Goal: Information Seeking & Learning: Understand process/instructions

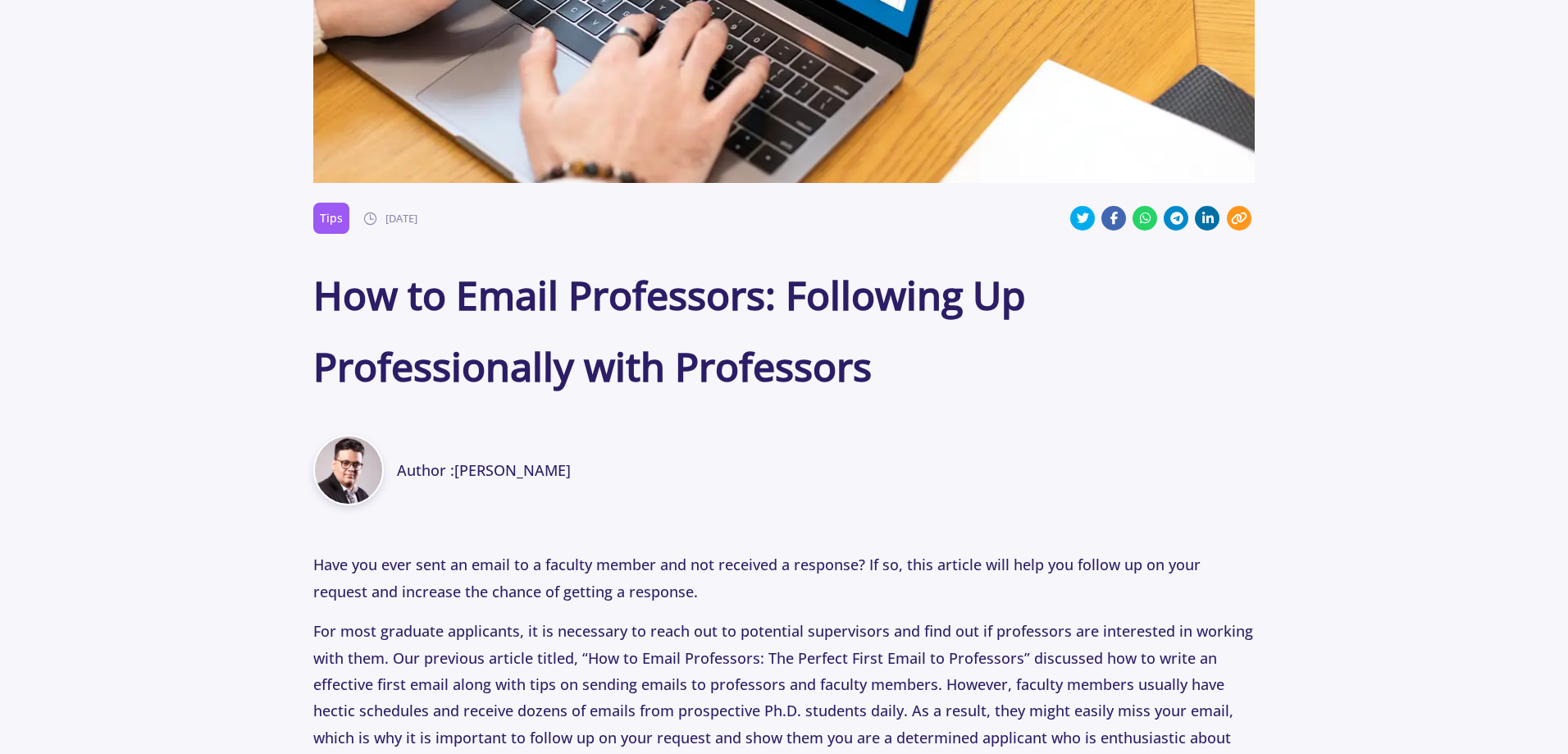
scroll to position [492, 0]
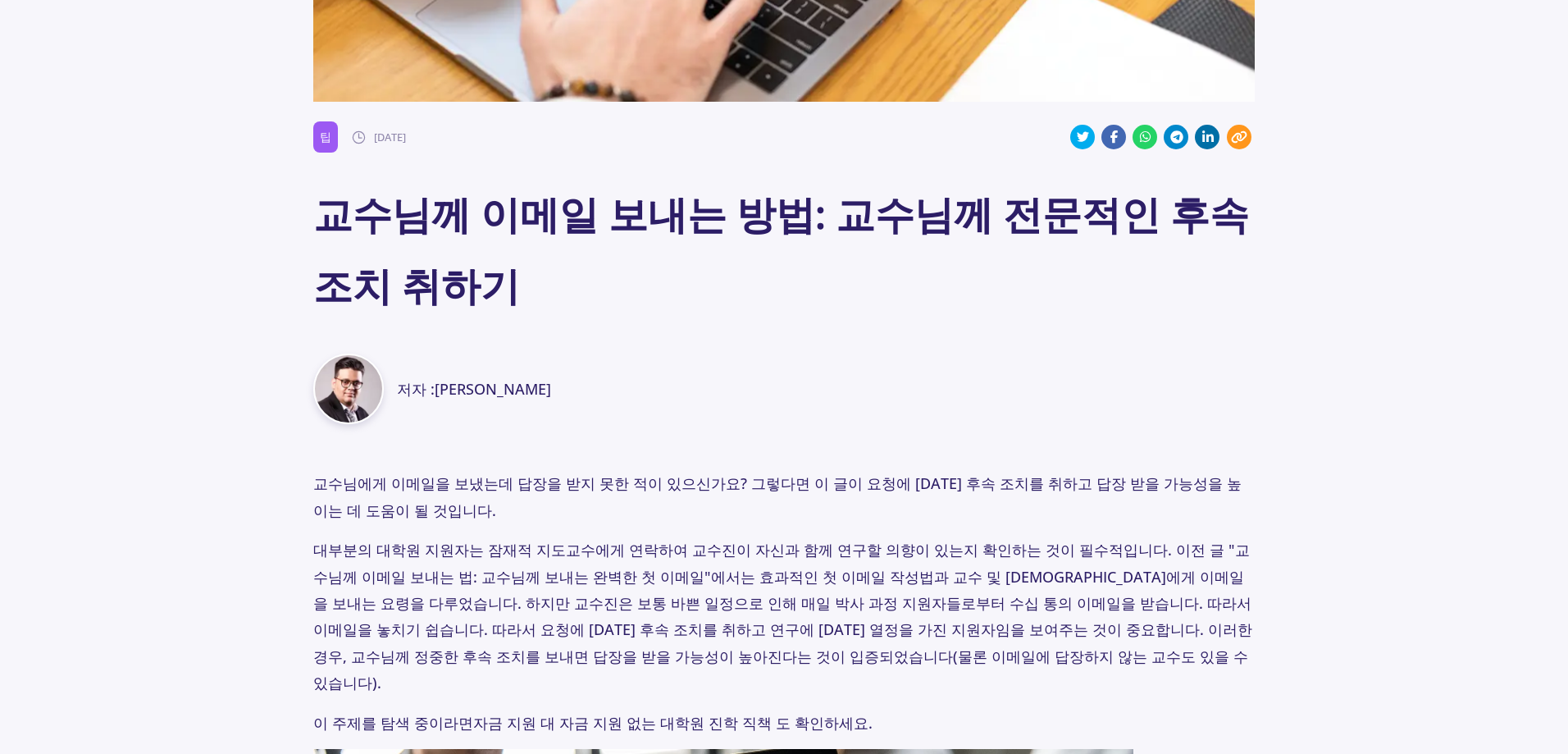
scroll to position [738, 0]
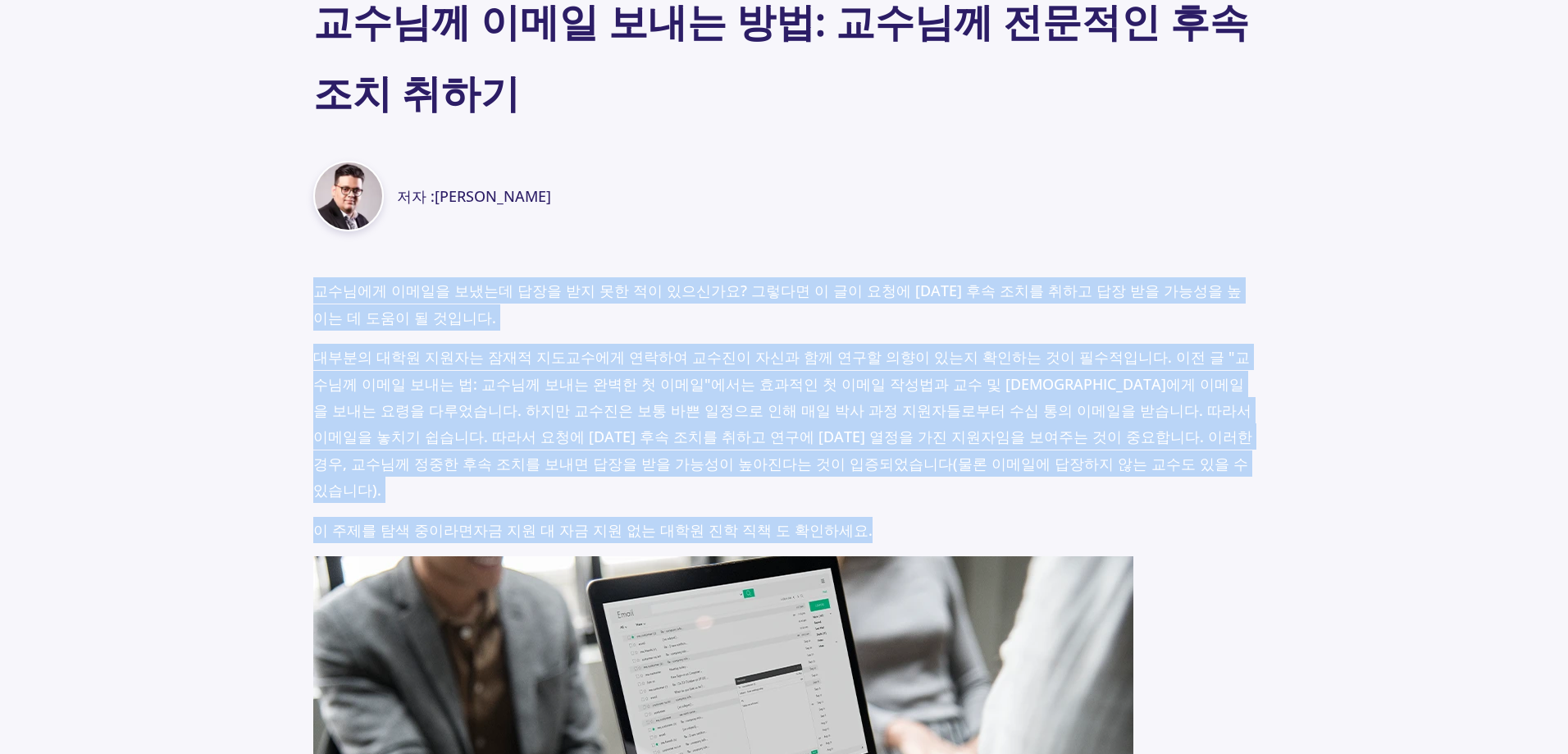
drag, startPoint x: 359, startPoint y: 289, endPoint x: 1215, endPoint y: 486, distance: 878.4
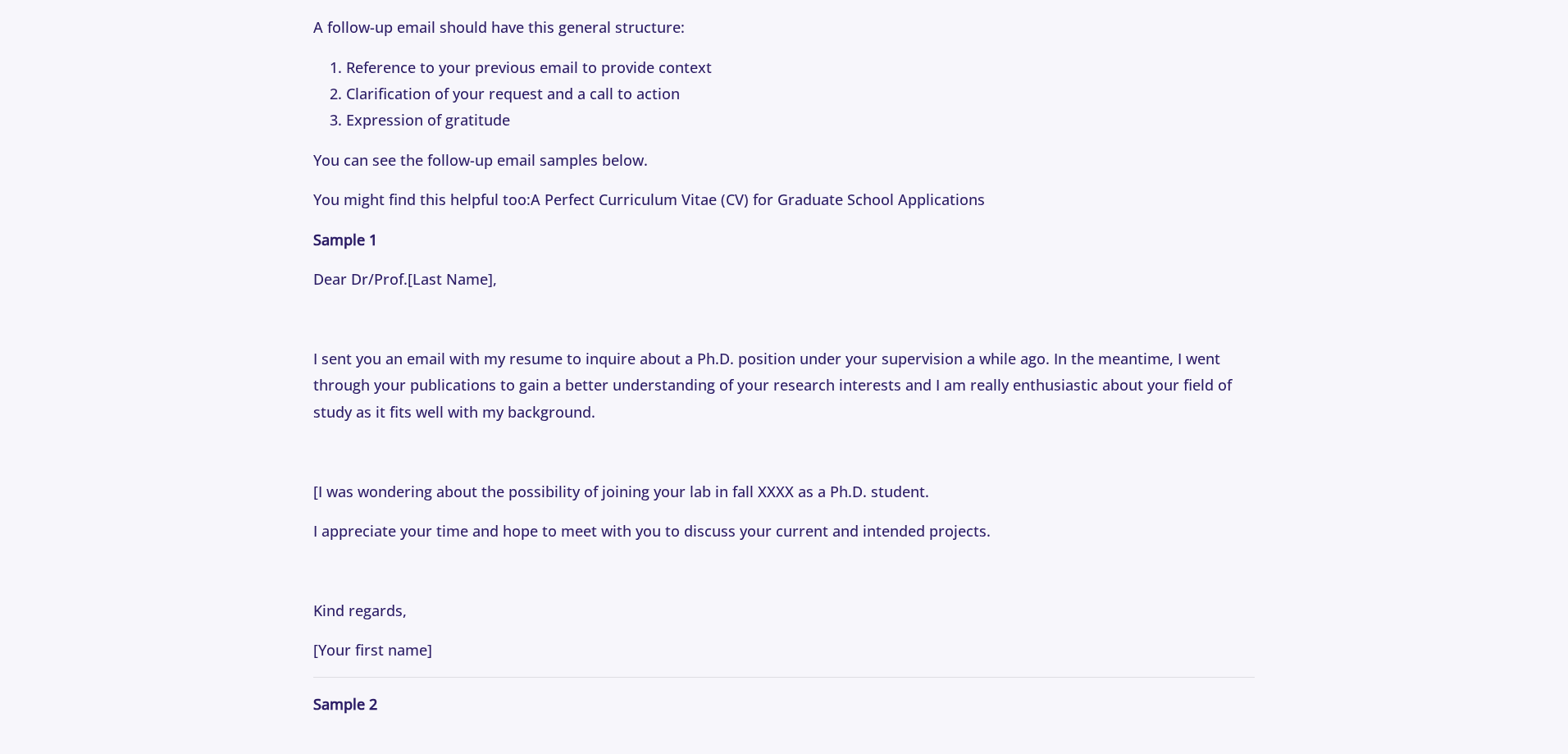
scroll to position [2130, 0]
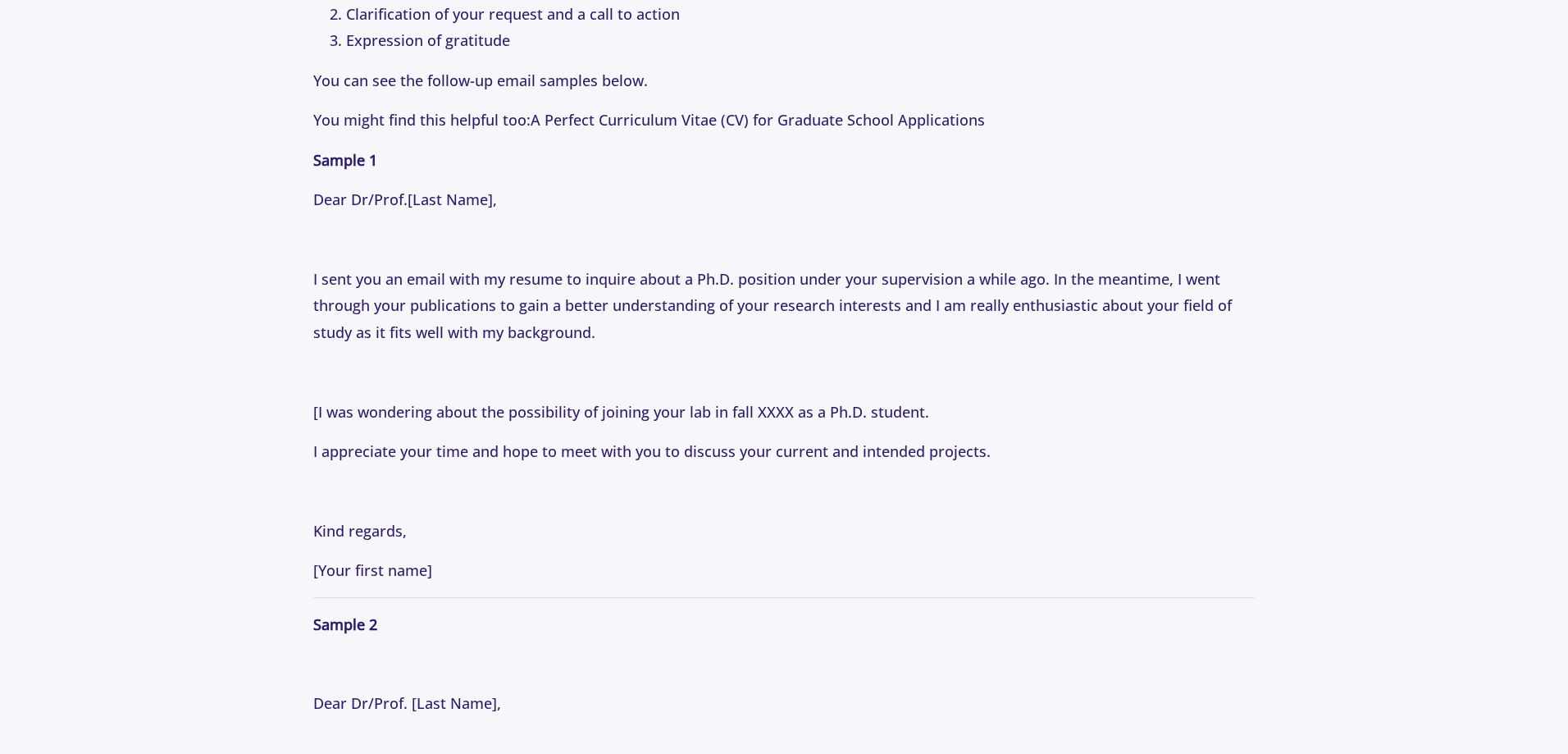
click at [634, 230] on p at bounding box center [784, 239] width 941 height 26
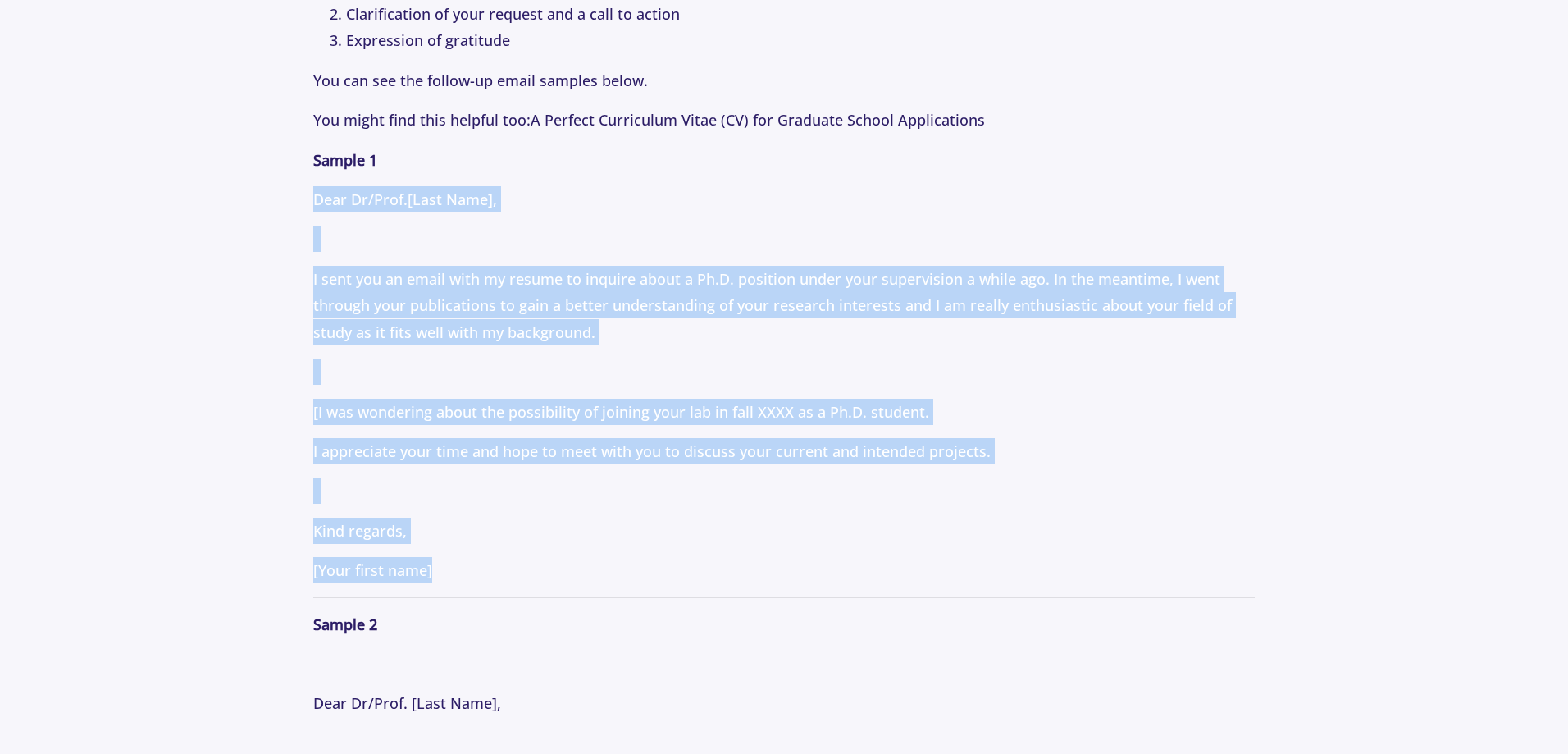
drag, startPoint x: 291, startPoint y: 194, endPoint x: 767, endPoint y: 552, distance: 595.6
click at [767, 561] on section "Tips [DATE] How to Email Professors: Following Up Professionally with Professor…" at bounding box center [784, 580] width 1568 height 5158
copy p "Dear Dr/Prof. [Last Name] , I sent you an email with my resume to inquire about…"
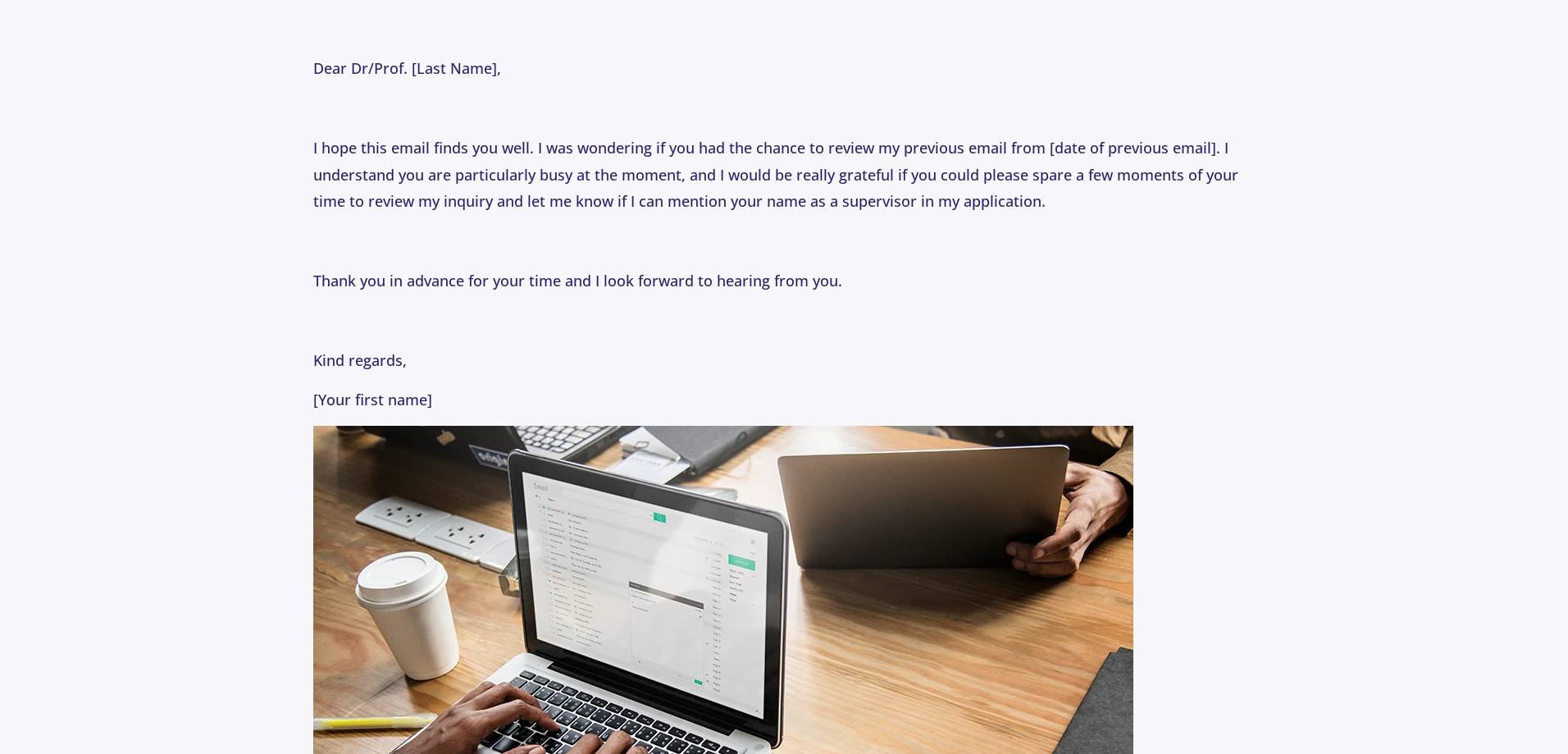
scroll to position [2785, 0]
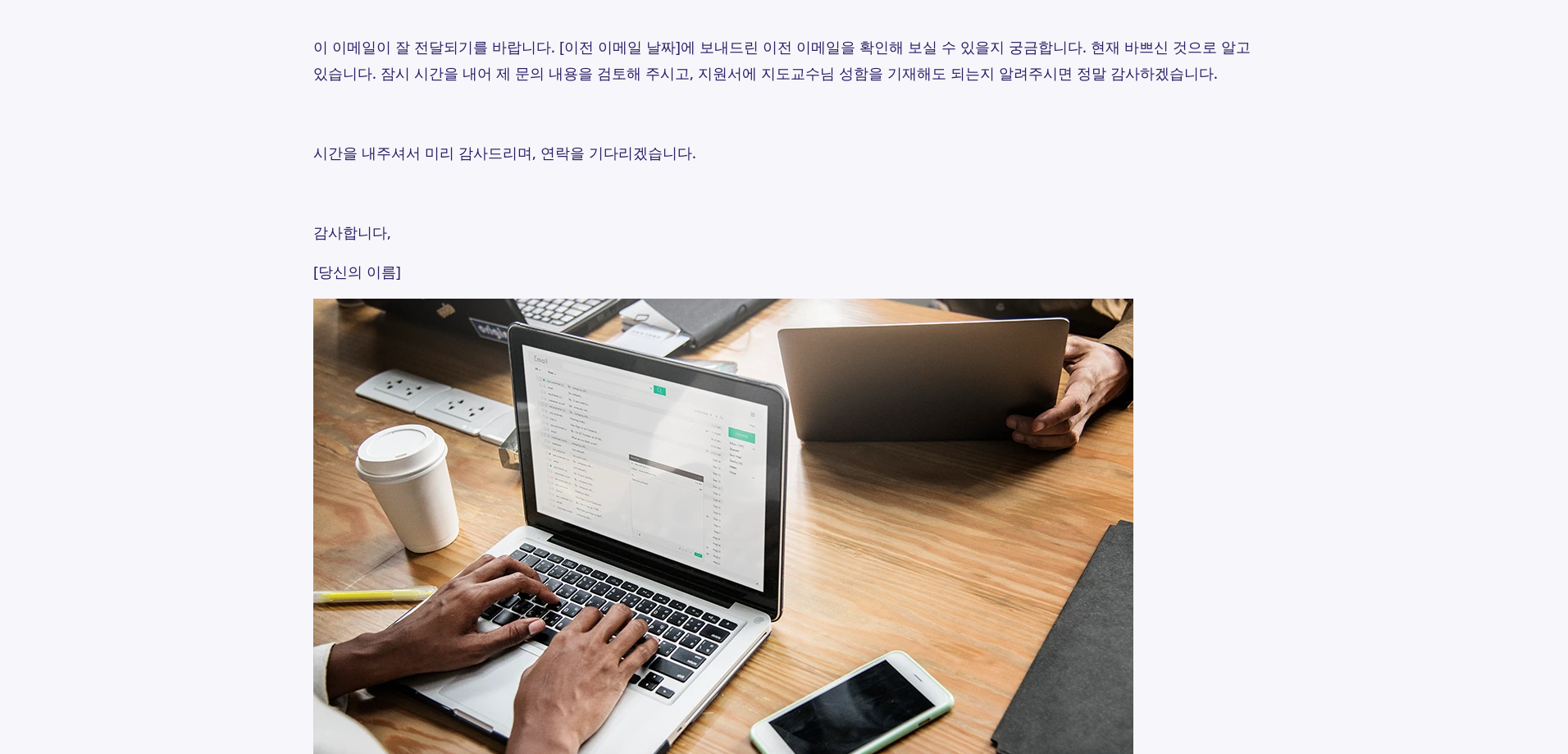
scroll to position [2680, 0]
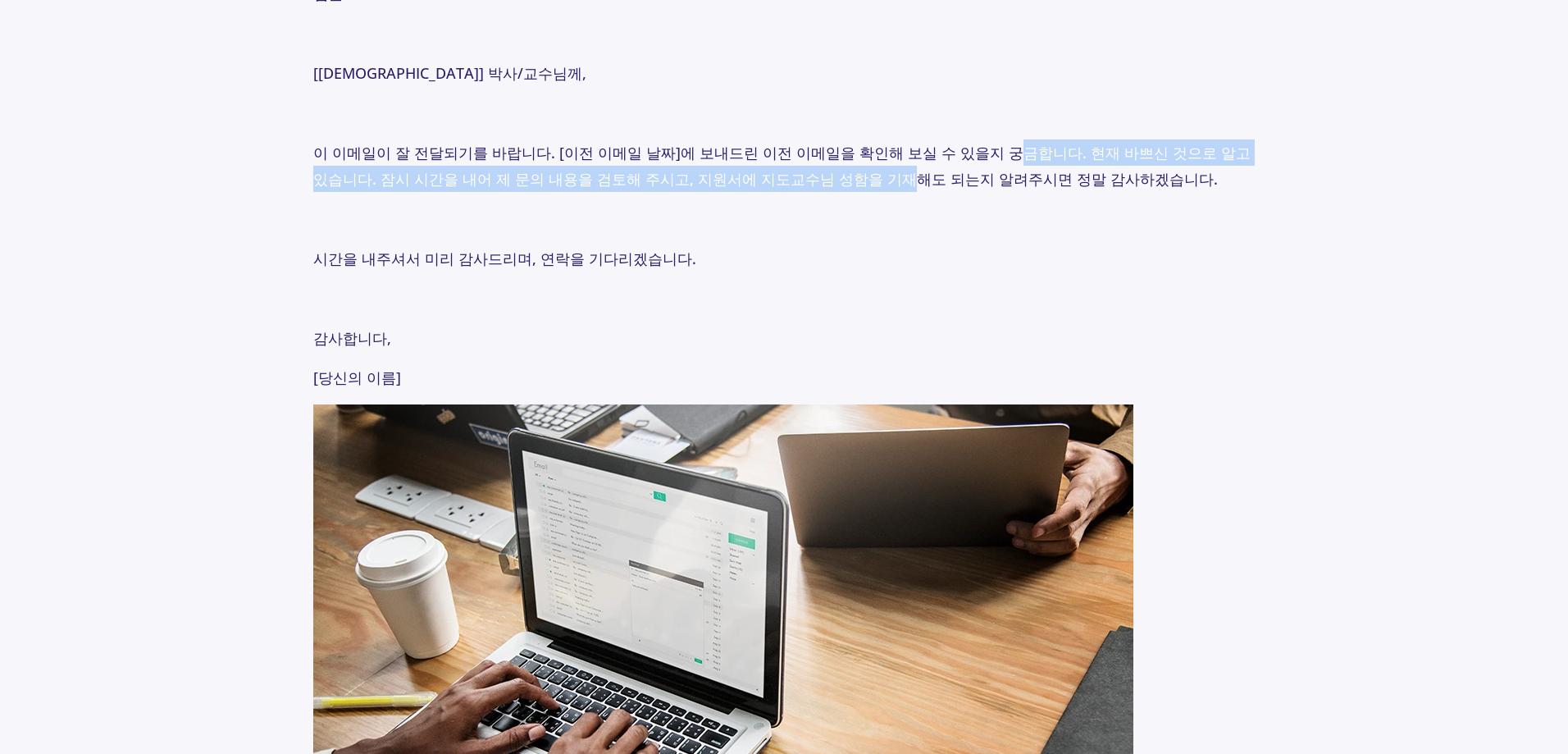
drag, startPoint x: 727, startPoint y: 144, endPoint x: 985, endPoint y: 114, distance: 259.7
click at [984, 140] on p "이 이메일이 잘 전달되기를 바랍니다. [이전 이메일 날짜]에 보내드린 이전 이메일을 확인해 보실 수 있을지 궁금합니다. 현재 바쁘신 것으로 알…" at bounding box center [784, 166] width 941 height 53
click at [989, 140] on p "이 이메일이 잘 전달되기를 바랍니다. [이전 이메일 날짜]에 보내드린 이전 이메일을 확인해 보실 수 있을지 궁금합니다. 현재 바쁘신 것으로 알…" at bounding box center [784, 166] width 941 height 53
drag, startPoint x: 1022, startPoint y: 128, endPoint x: 1187, endPoint y: 180, distance: 173.0
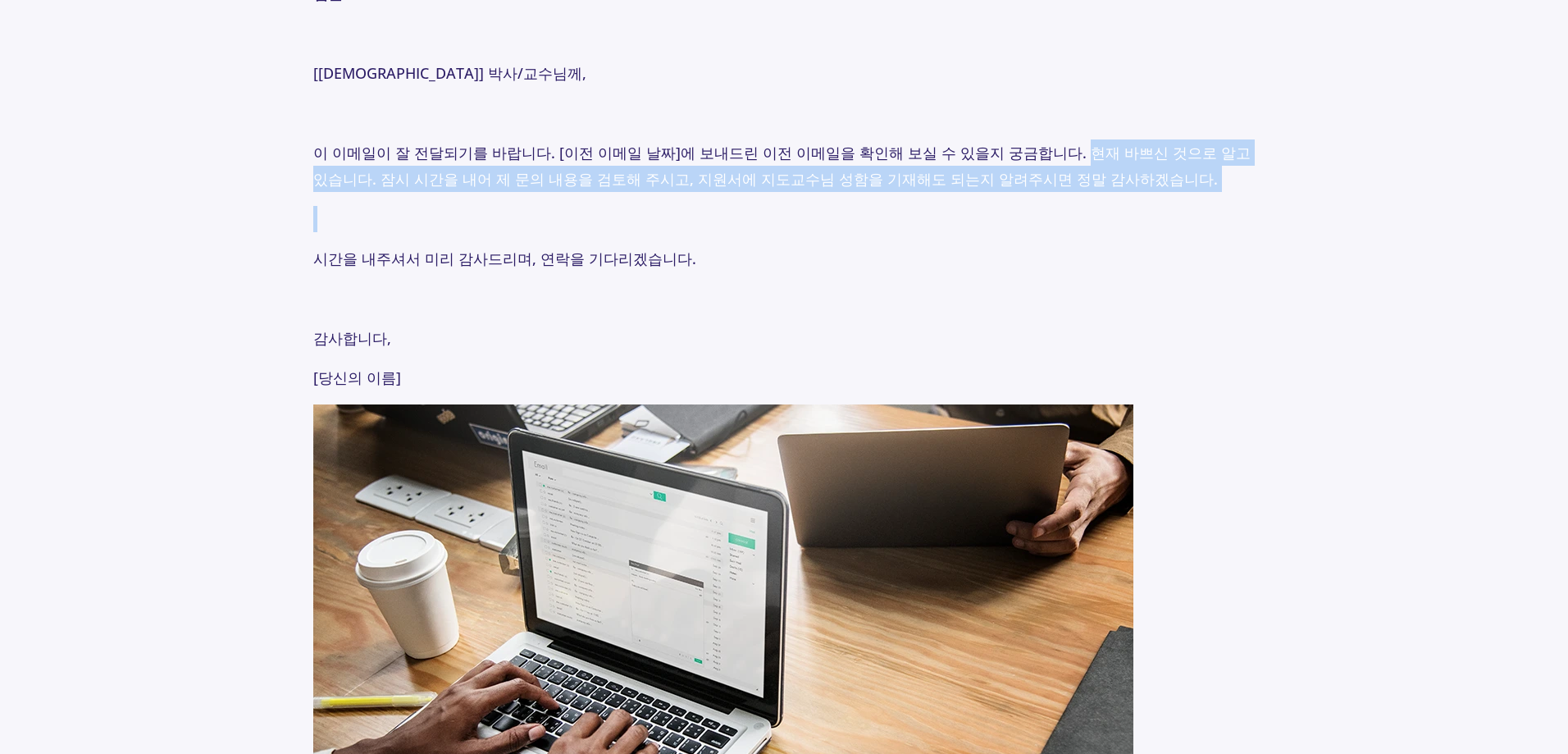
click at [1187, 206] on p at bounding box center [784, 219] width 941 height 26
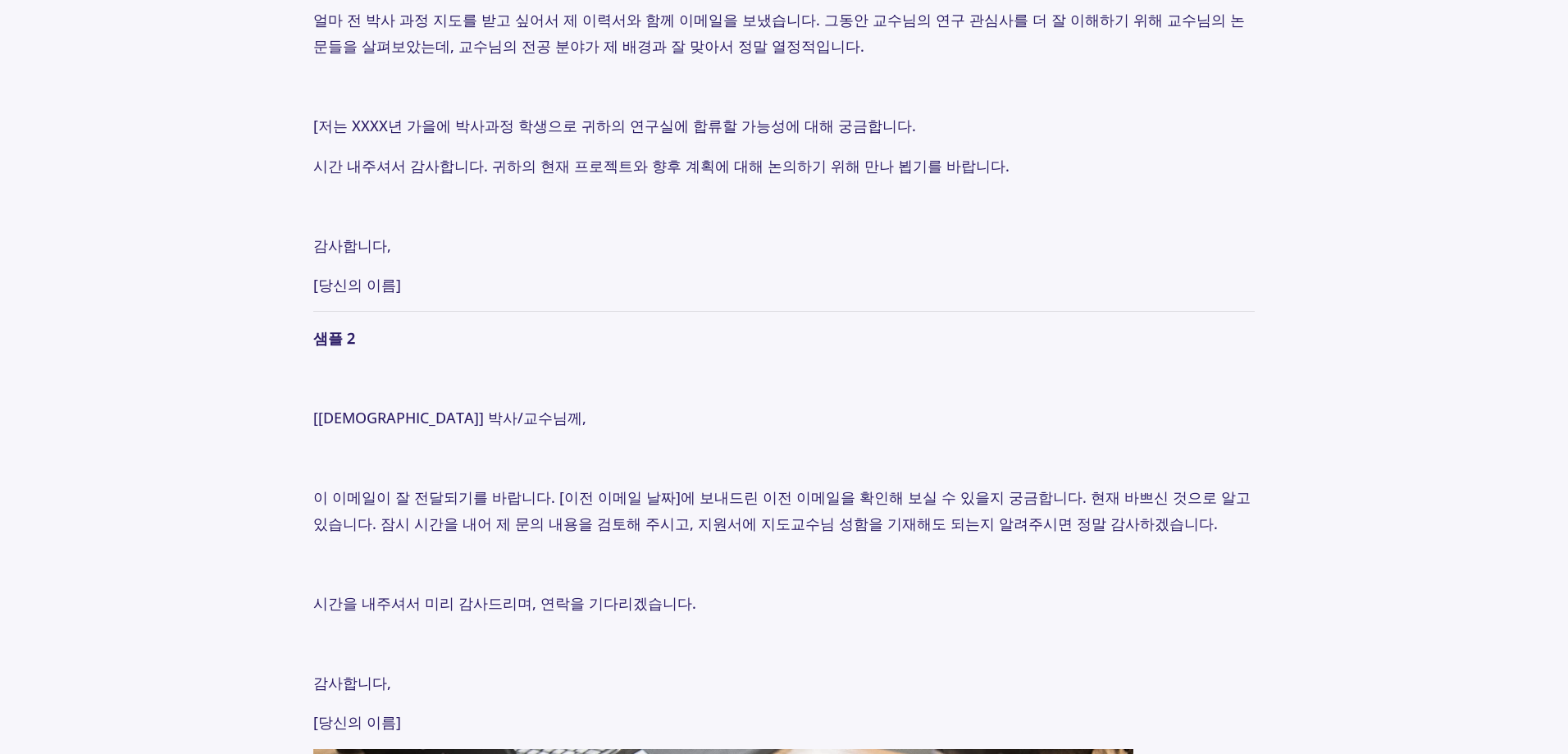
scroll to position [2024, 0]
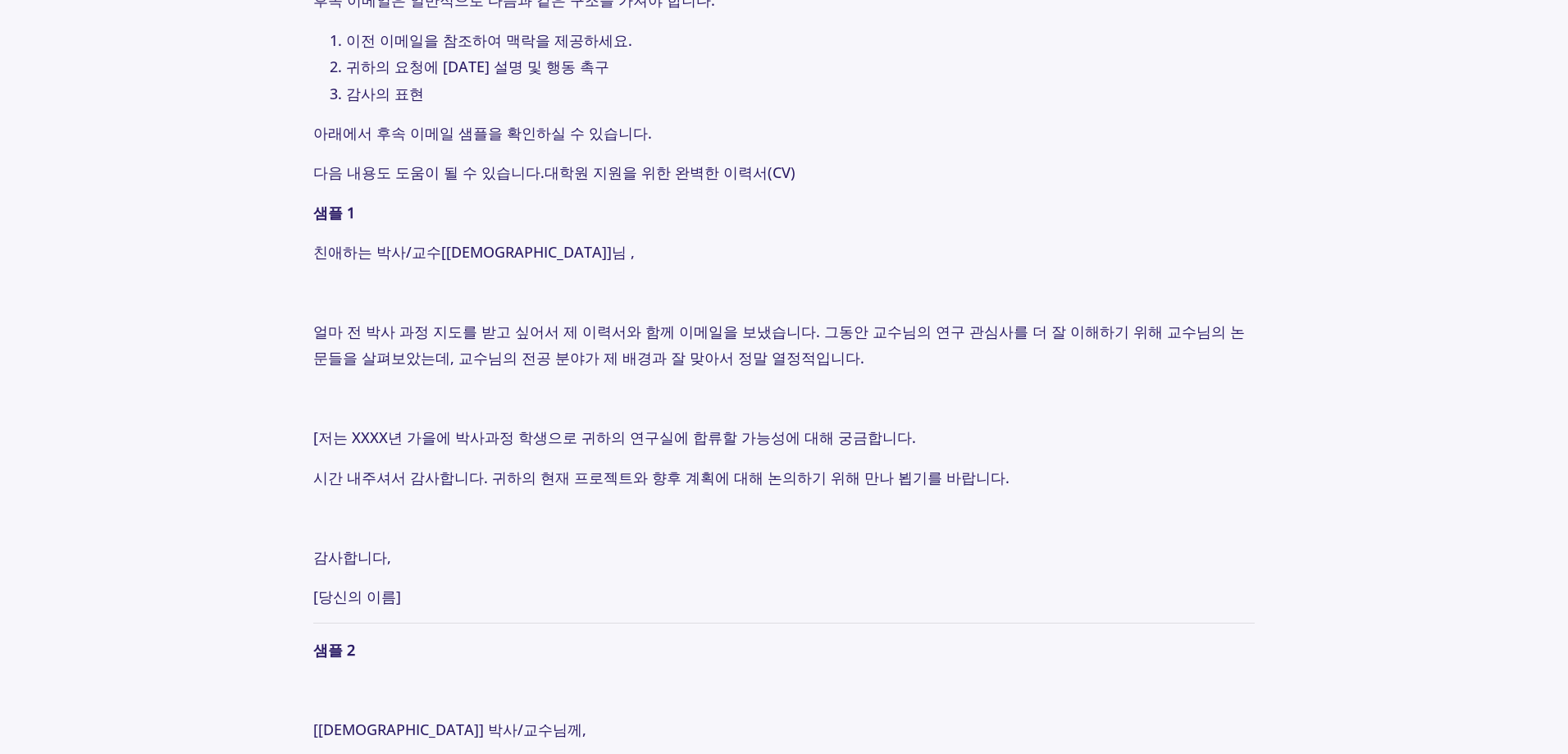
click at [1447, 215] on section "팁 [DATE] 교수님께 이메일 보내는 방법: 교수님께 전문적인 후속 조치 취하기 저자 : [PERSON_NAME] 교수님에게 이메일을 보냈는…" at bounding box center [784, 556] width 1568 height 4896
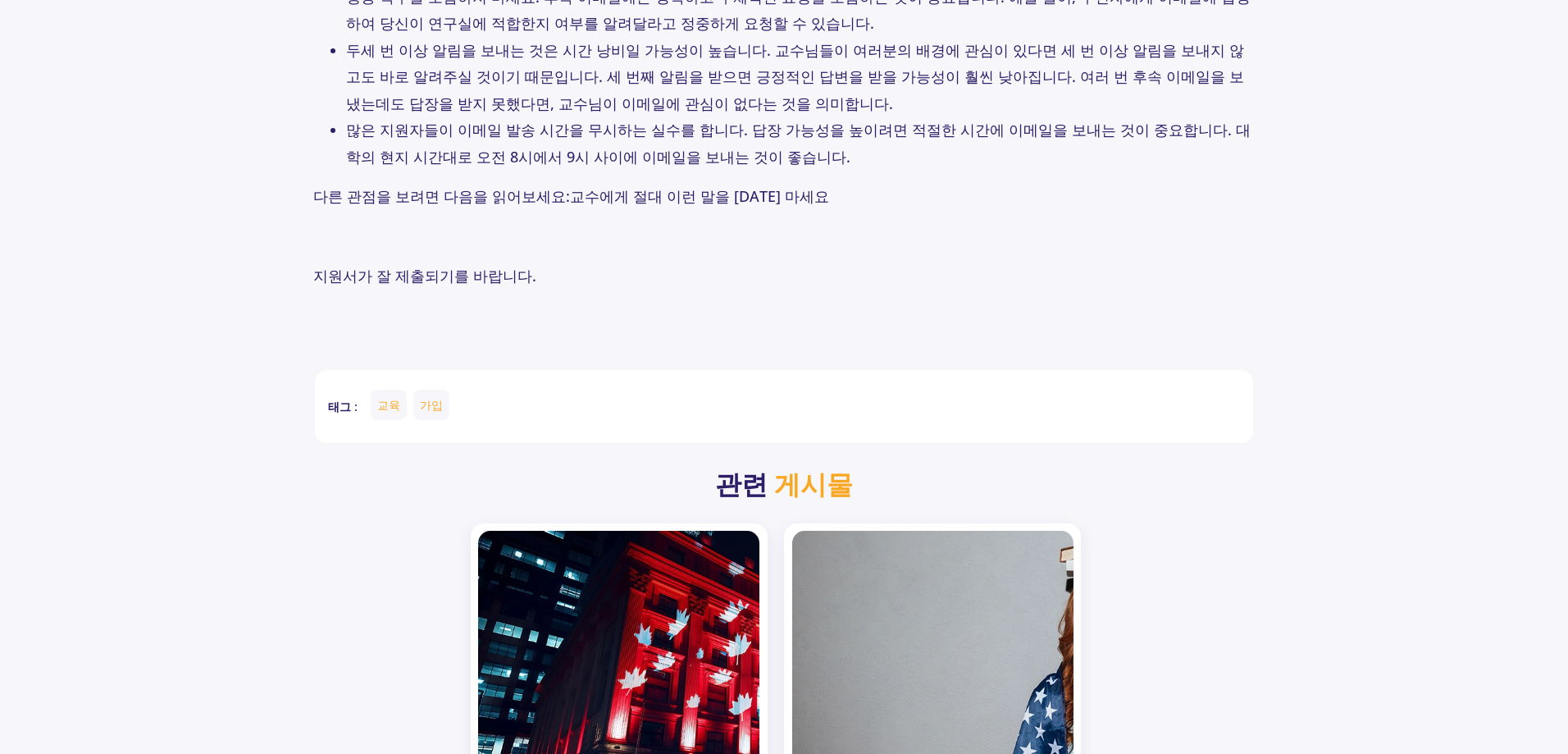
scroll to position [3910, 0]
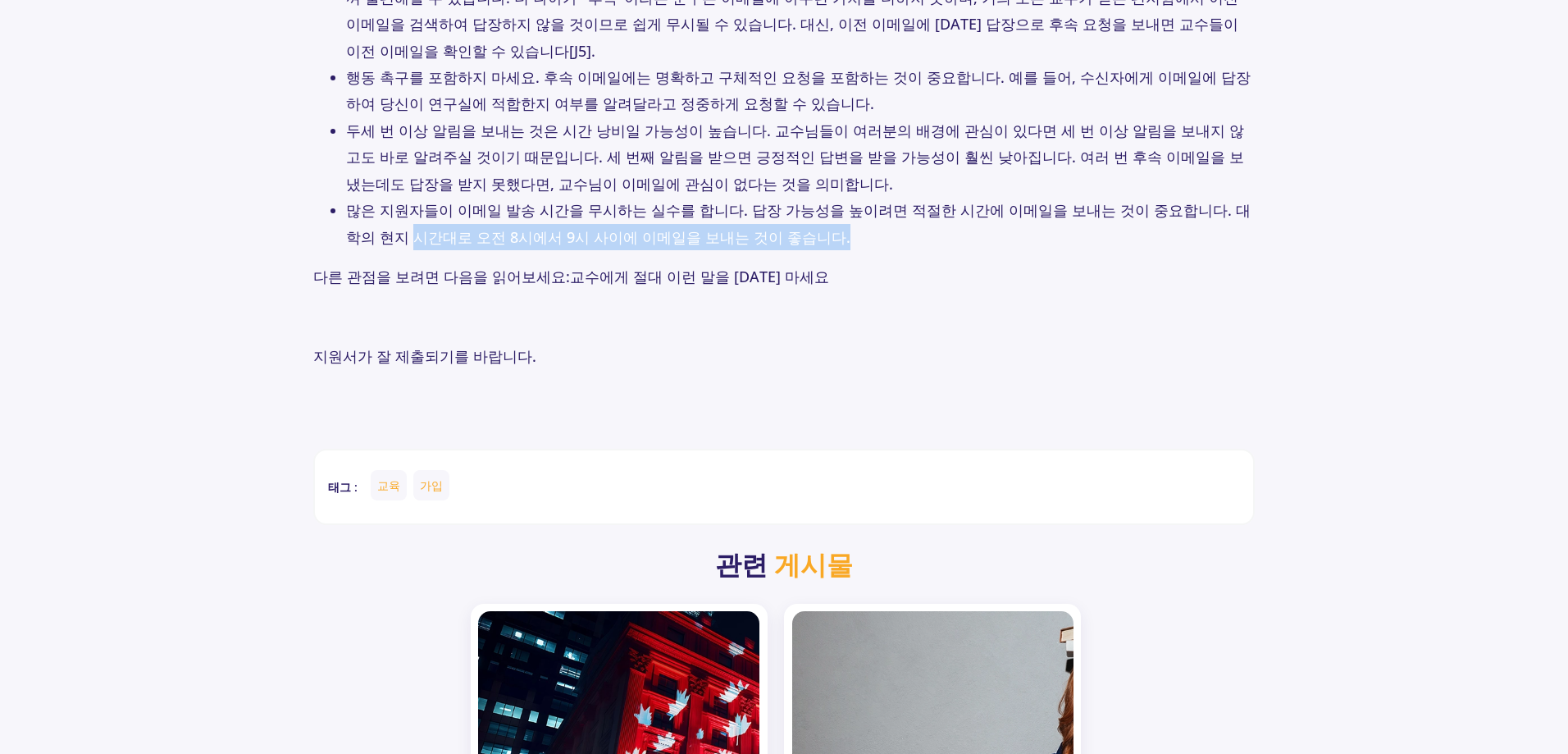
drag, startPoint x: 331, startPoint y: 189, endPoint x: 774, endPoint y: 184, distance: 443.0
click at [774, 184] on ul "강압적이거나 요구하는 것처럼 보이지 않는 것이 중요하므로, 교수님에게 첫 번째 이메일을 보낸 후 최소 72시간 동안 기다려서 알림을 보내세요.…" at bounding box center [784, 77] width 941 height 345
click at [776, 197] on li "많은 지원자들이 이메일 발송 시간을 무시하는 실수를 합니다. 답장 가능성을 높이려면 적절한 시간에 이메일을 보내는 것이 중요합니다. 대학의 현…" at bounding box center [799, 223] width 908 height 53
drag, startPoint x: 805, startPoint y: 176, endPoint x: 325, endPoint y: 171, distance: 480.0
click at [325, 171] on ul "강압적이거나 요구하는 것처럼 보이지 않는 것이 중요하므로, 교수님에게 첫 번째 이메일을 보낸 후 최소 72시간 동안 기다려서 알림을 보내세요.…" at bounding box center [784, 77] width 941 height 345
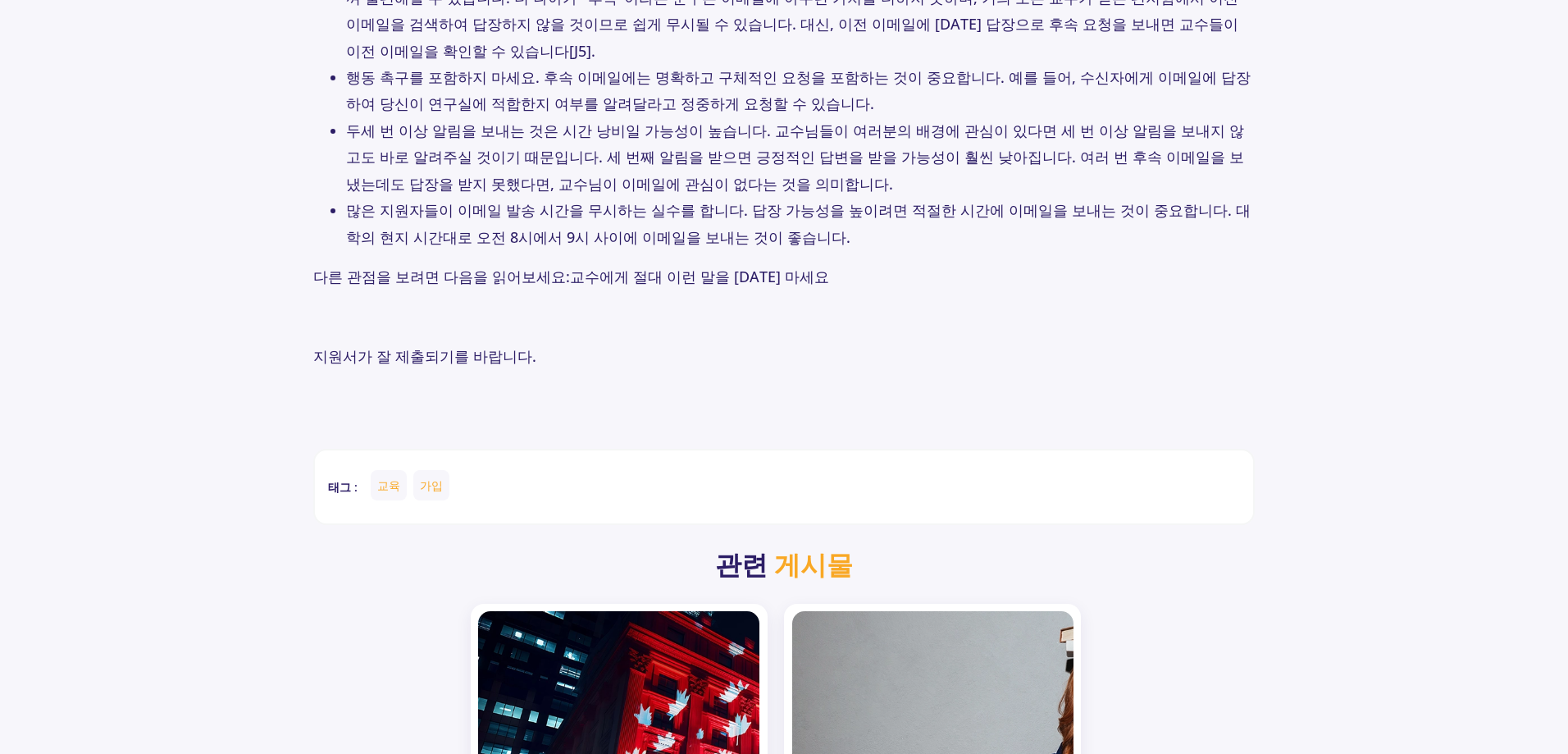
click at [338, 166] on ul "강압적이거나 요구하는 것처럼 보이지 않는 것이 중요하므로, 교수님에게 첫 번째 이메일을 보낸 후 최소 72시간 동안 기다려서 알림을 보내세요.…" at bounding box center [784, 77] width 941 height 345
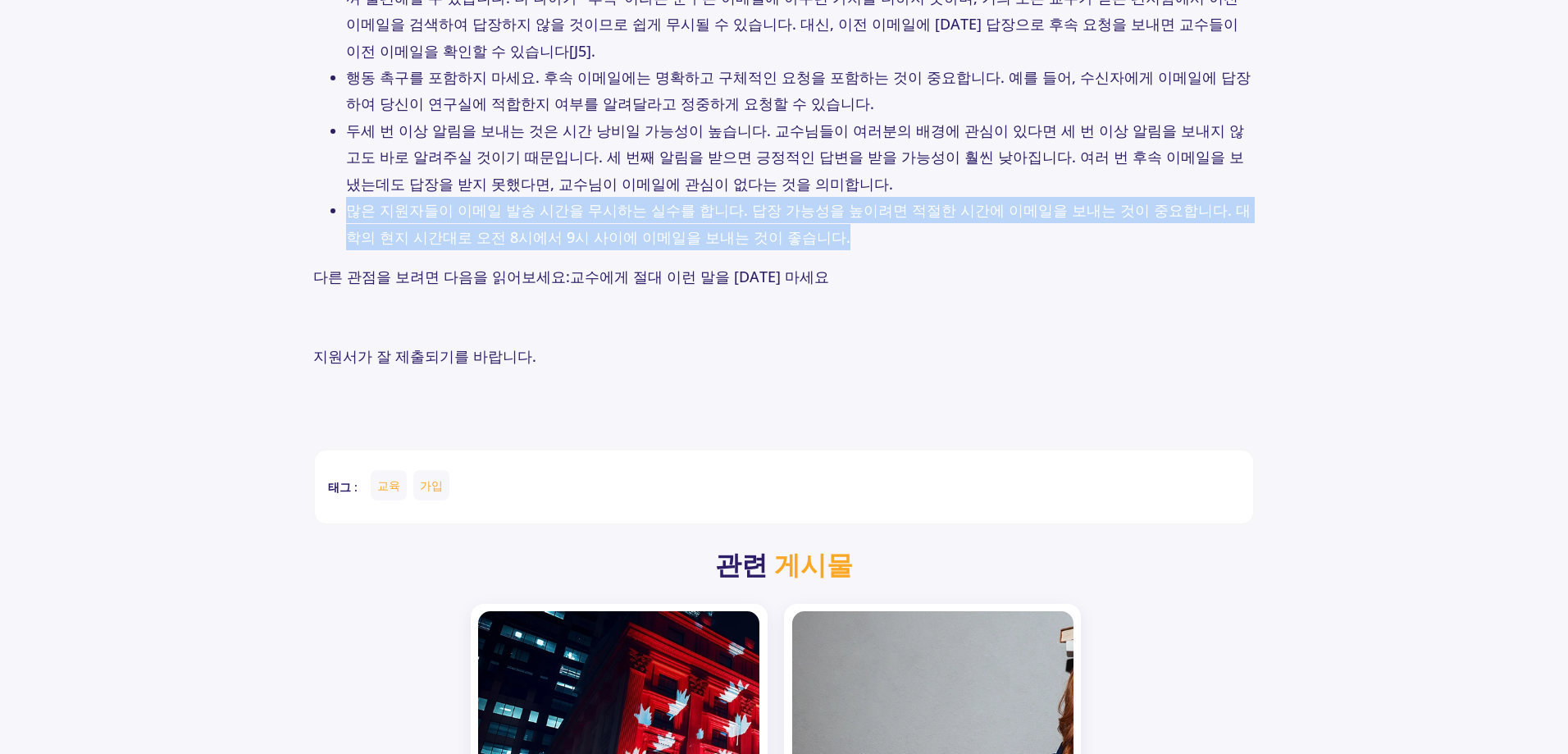
drag, startPoint x: 340, startPoint y: 163, endPoint x: 795, endPoint y: 190, distance: 455.8
click at [791, 192] on ul "강압적이거나 요구하는 것처럼 보이지 않는 것이 중요하므로, 교수님에게 첫 번째 이메일을 보낸 후 최소 72시간 동안 기다려서 알림을 보내세요.…" at bounding box center [784, 77] width 941 height 345
click at [795, 197] on li "많은 지원자들이 이메일 발송 시간을 무시하는 실수를 합니다. 답장 가능성을 높이려면 적절한 시간에 이메일을 보내는 것이 중요합니다. 대학의 현…" at bounding box center [799, 223] width 908 height 53
drag, startPoint x: 721, startPoint y: 189, endPoint x: 319, endPoint y: 153, distance: 403.6
click at [319, 153] on ul "강압적이거나 요구하는 것처럼 보이지 않는 것이 중요하므로, 교수님에게 첫 번째 이메일을 보낸 후 최소 72시간 동안 기다려서 알림을 보내세요.…" at bounding box center [784, 77] width 941 height 345
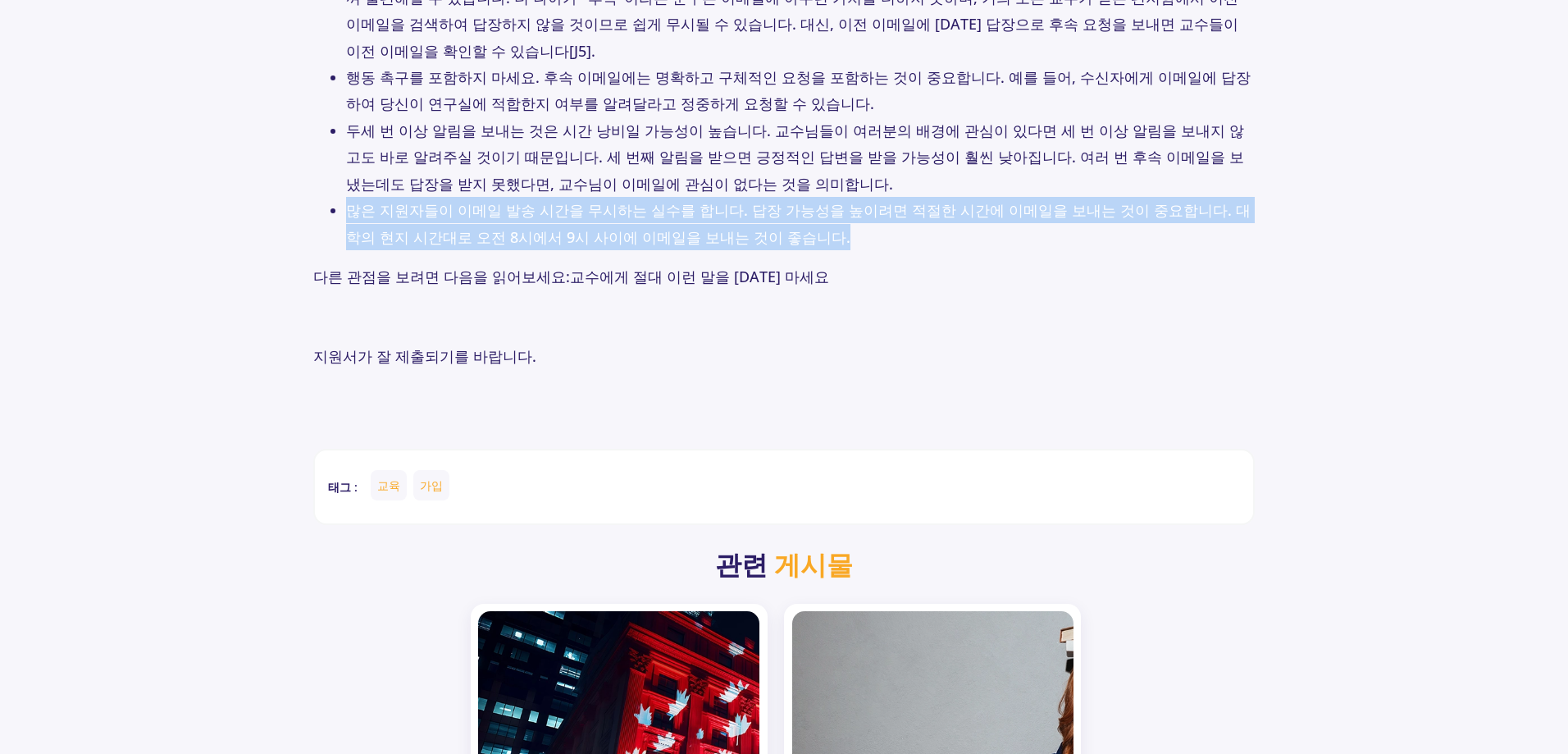
click at [319, 153] on ul "강압적이거나 요구하는 것처럼 보이지 않는 것이 중요하므로, 교수님에게 첫 번째 이메일을 보낸 후 최소 72시간 동안 기다려서 알림을 보내세요.…" at bounding box center [784, 77] width 941 height 345
drag, startPoint x: 348, startPoint y: 161, endPoint x: 775, endPoint y: 179, distance: 427.4
click at [774, 197] on li "많은 지원자들이 이메일 발송 시간을 무시하는 실수를 합니다. 답장 가능성을 높이려면 적절한 시간에 이메일을 보내는 것이 중요합니다. 대학의 현…" at bounding box center [799, 223] width 908 height 53
click at [775, 197] on li "많은 지원자들이 이메일 발송 시간을 무시하는 실수를 합니다. 답장 가능성을 높이려면 적절한 시간에 이메일을 보내는 것이 중요합니다. 대학의 현…" at bounding box center [799, 223] width 908 height 53
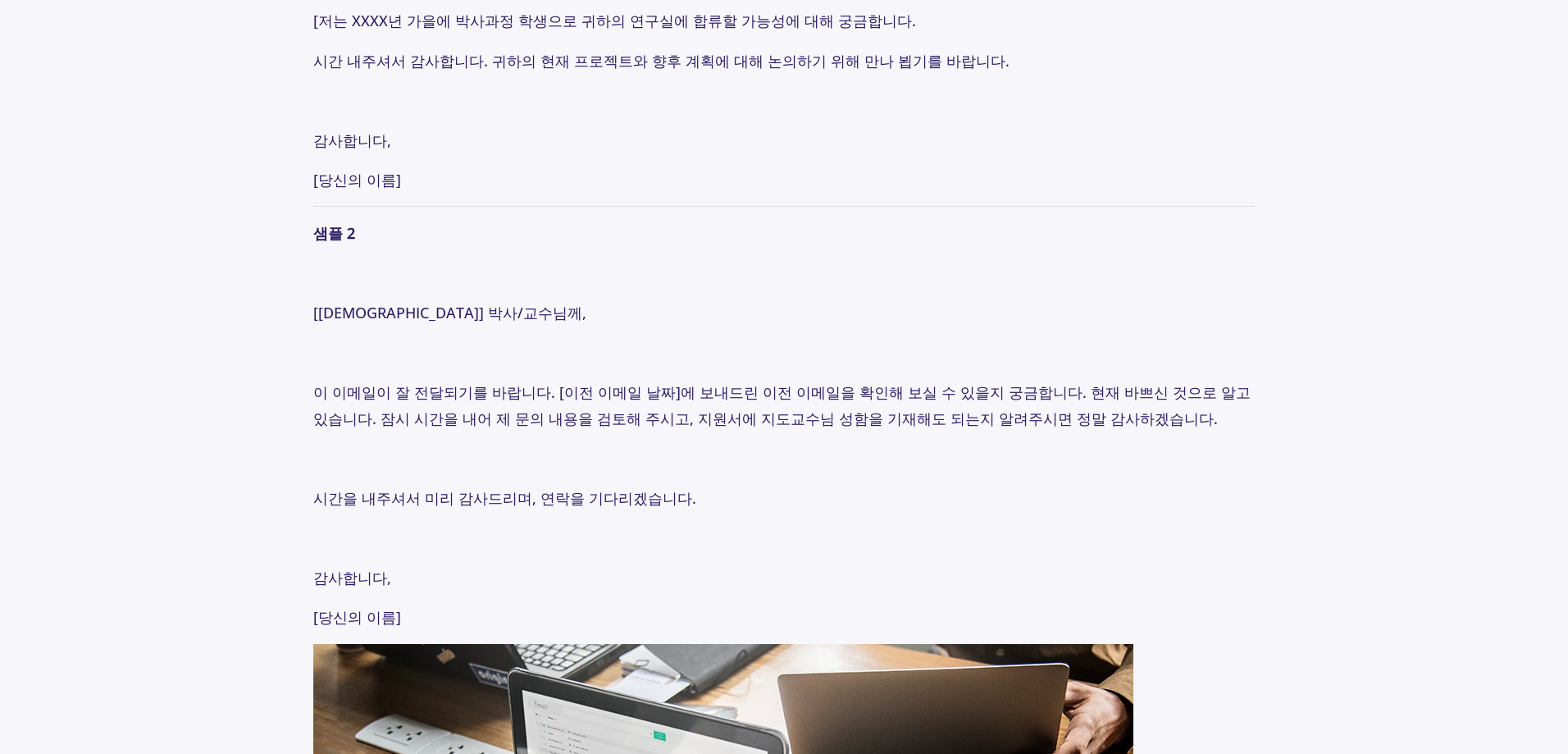
scroll to position [2434, 0]
